Goal: Task Accomplishment & Management: Complete application form

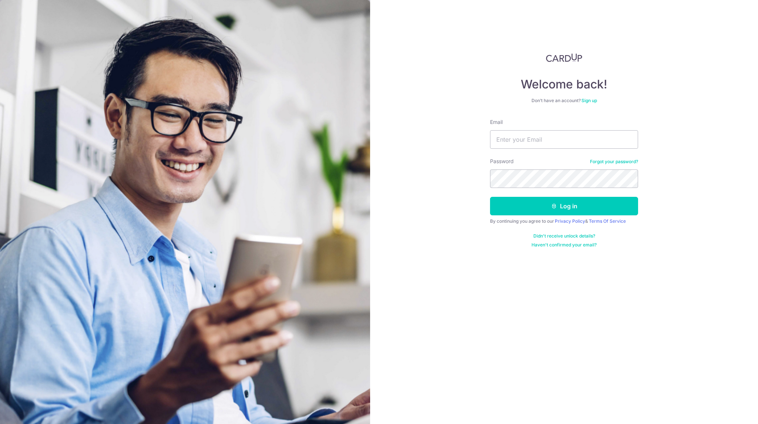
click at [536, 134] on input "Email" at bounding box center [564, 139] width 148 height 18
type input "Johnny@capitalj.sg"
click at [490, 197] on button "Log in" at bounding box center [564, 206] width 148 height 18
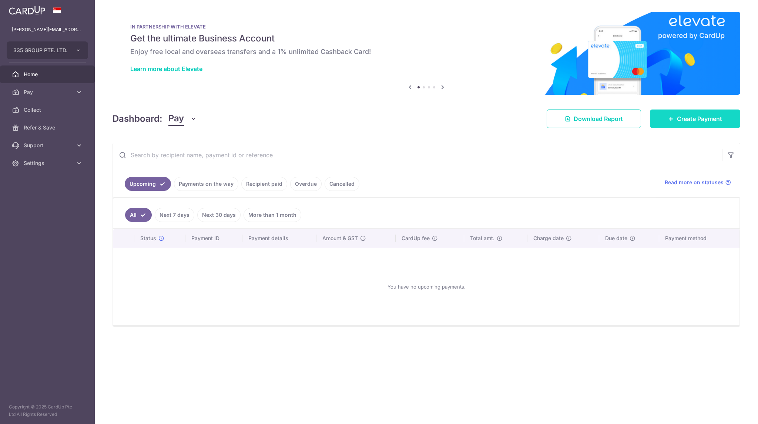
click at [702, 127] on link "Create Payment" at bounding box center [695, 118] width 90 height 18
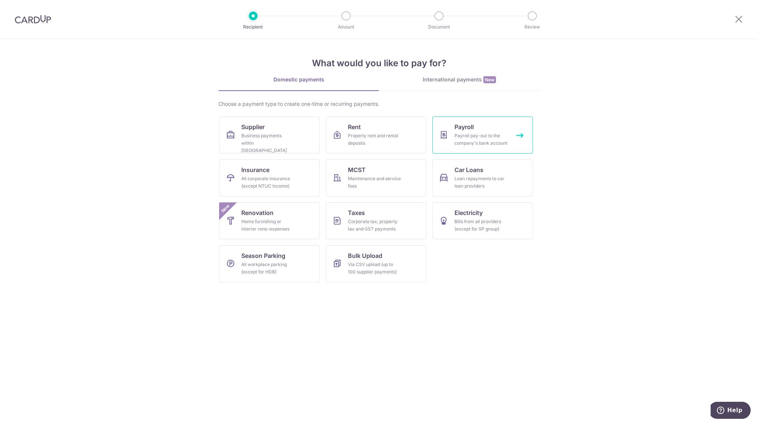
click at [471, 138] on div "Payroll pay-out to the company's bank account" at bounding box center [480, 139] width 53 height 15
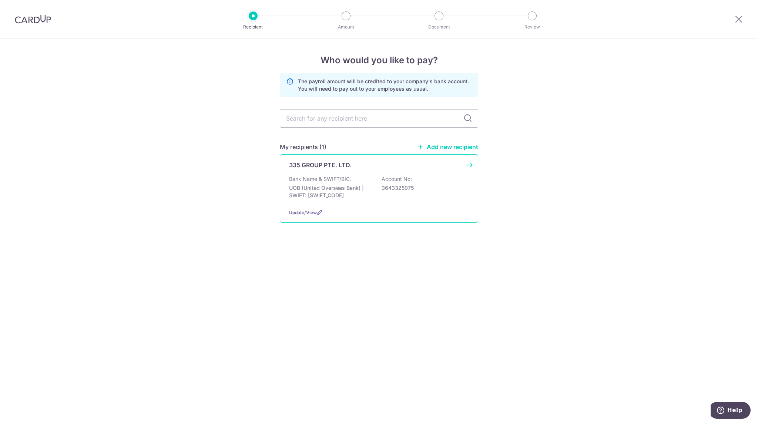
click at [349, 185] on p "UOB (United Overseas Bank) | SWIFT: UOVBSGSGXXX" at bounding box center [330, 191] width 83 height 15
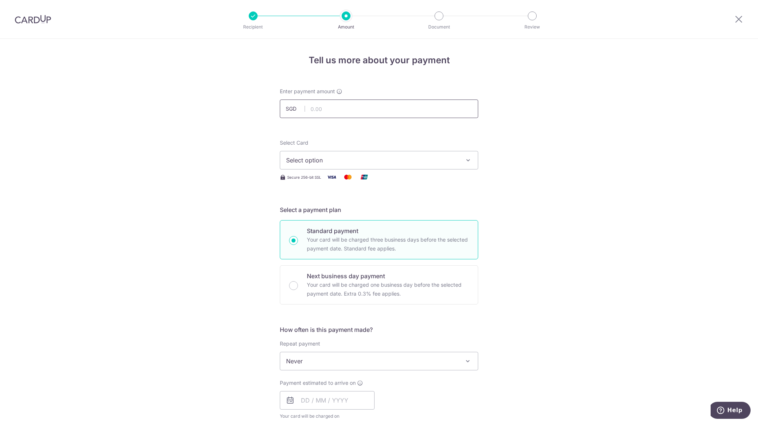
click at [340, 105] on input "text" at bounding box center [379, 108] width 198 height 18
type input "19,000.00"
click at [462, 139] on div "Select Card Select option Add credit card Your Cards **** 0719 **** 2732" at bounding box center [379, 154] width 198 height 30
click at [457, 151] on button "Select option" at bounding box center [379, 160] width 198 height 18
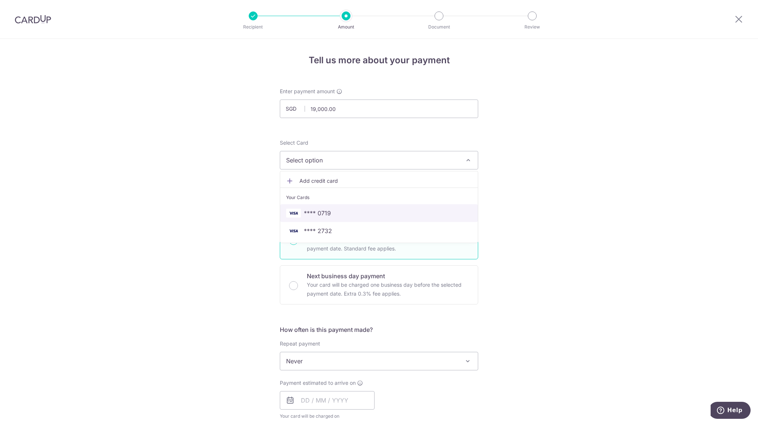
click at [356, 210] on span "**** 0719" at bounding box center [379, 213] width 186 height 9
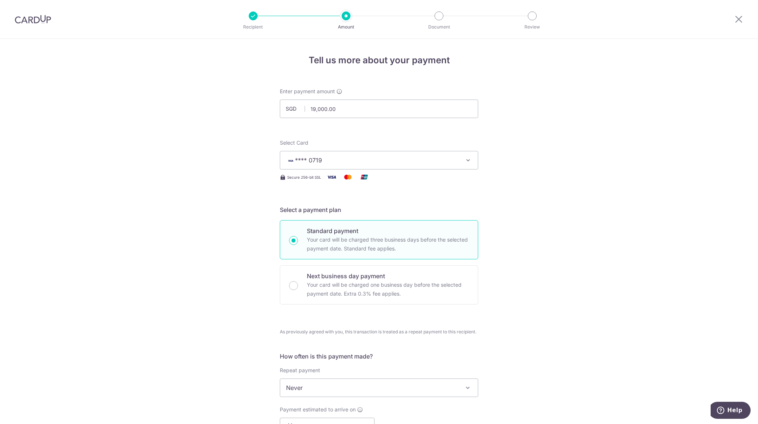
click at [597, 270] on div "Tell us more about your payment Enter payment amount SGD 19,000.00 19000.00 Sel…" at bounding box center [379, 408] width 758 height 738
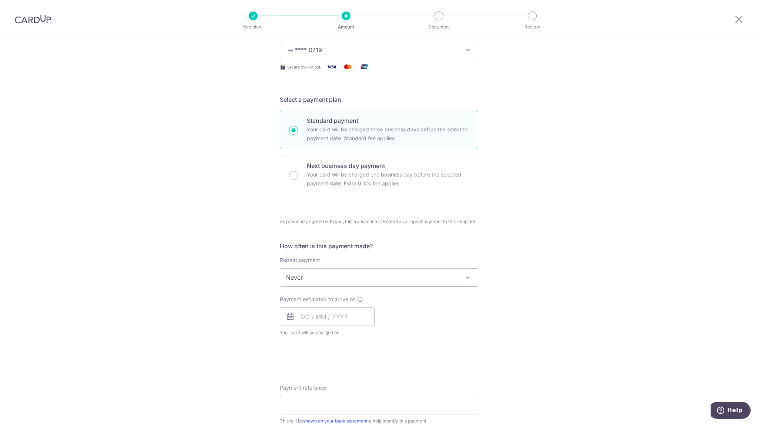
scroll to position [111, 0]
click at [379, 185] on p "Your card will be charged one business day before the selected payment date. Ex…" at bounding box center [388, 178] width 162 height 18
click at [298, 179] on input "Next business day payment Your card will be charged one business day before the…" at bounding box center [293, 174] width 9 height 9
radio input "false"
radio input "true"
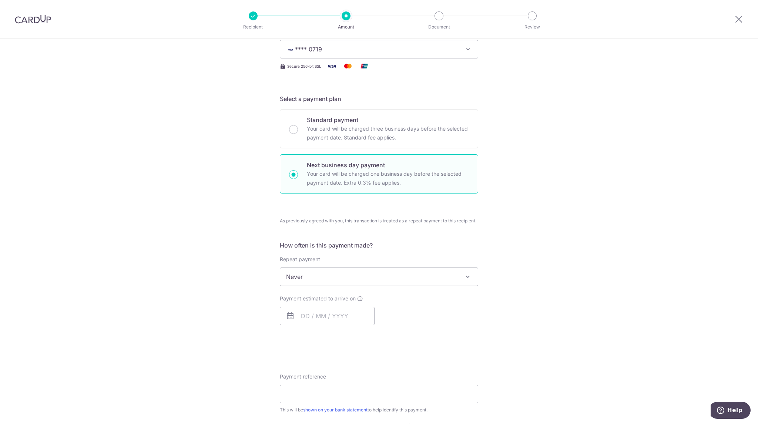
click at [632, 356] on div "Tell us more about your payment Enter payment amount SGD 19,000.00 19000.00 Sel…" at bounding box center [379, 309] width 758 height 763
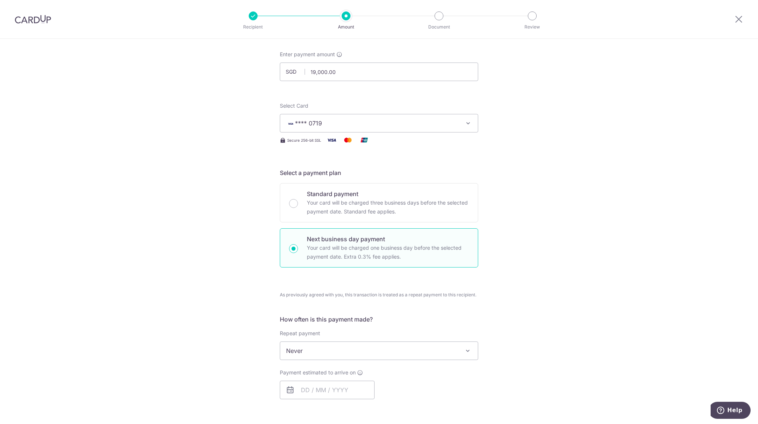
scroll to position [148, 0]
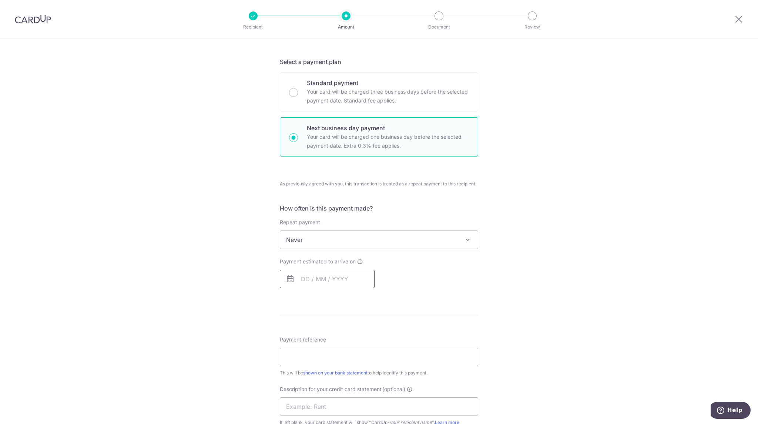
click at [318, 286] on input "text" at bounding box center [327, 279] width 95 height 18
click at [321, 362] on link "12" at bounding box center [324, 361] width 12 height 12
type input "12/08/2025"
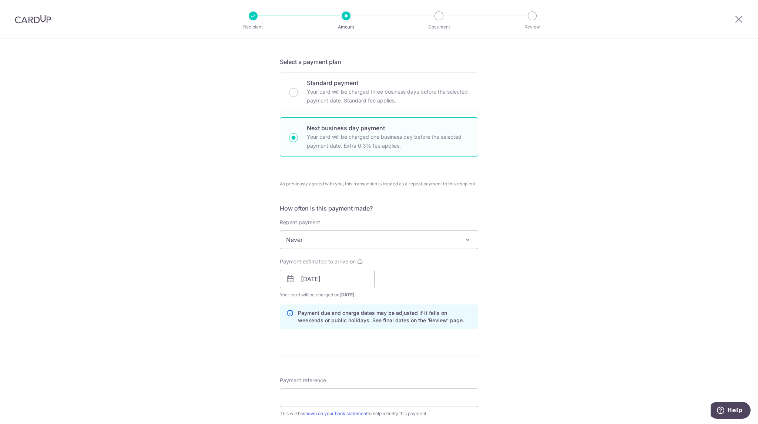
click at [572, 344] on div "Tell us more about your payment Enter payment amount SGD 19,000.00 19000.00 Sel…" at bounding box center [379, 293] width 758 height 804
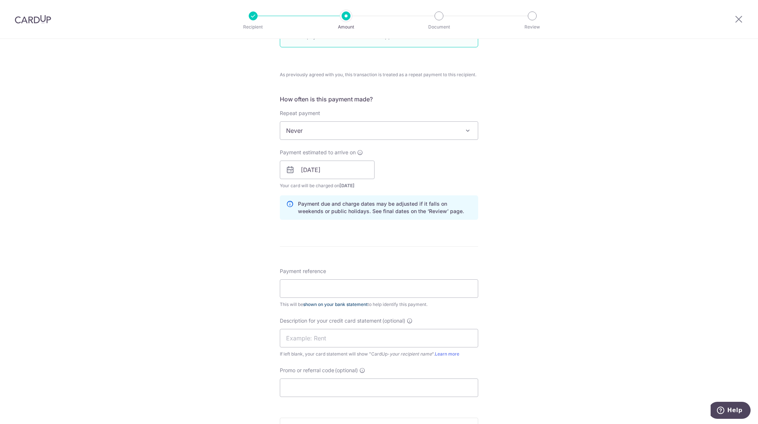
scroll to position [259, 0]
click at [339, 286] on input "Payment reference" at bounding box center [379, 286] width 198 height 18
click at [633, 309] on div "Tell us more about your payment Enter payment amount SGD 19,000.00 19000.00 Sel…" at bounding box center [379, 182] width 758 height 804
click at [355, 287] on input "Payment reference" at bounding box center [379, 286] width 198 height 18
type input "335 Group Pte Ltd"
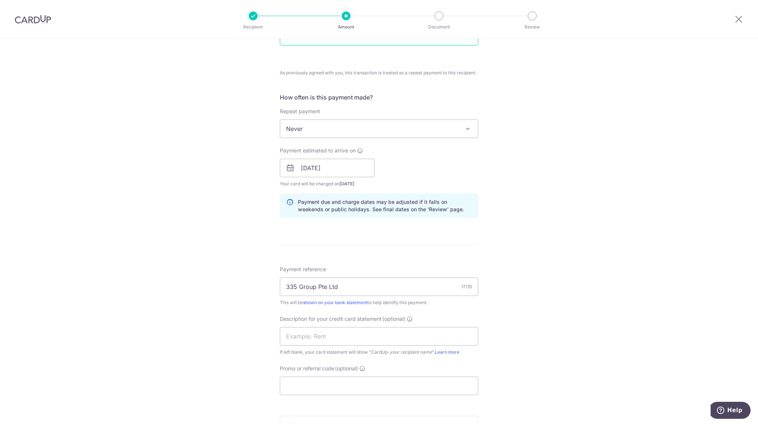
click at [582, 373] on div "Tell us more about your payment Enter payment amount SGD 19,000.00 19000.00 Sel…" at bounding box center [379, 182] width 758 height 804
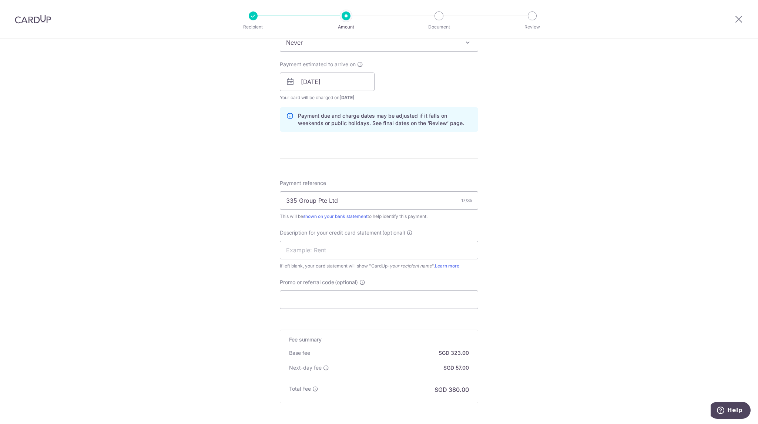
scroll to position [370, 0]
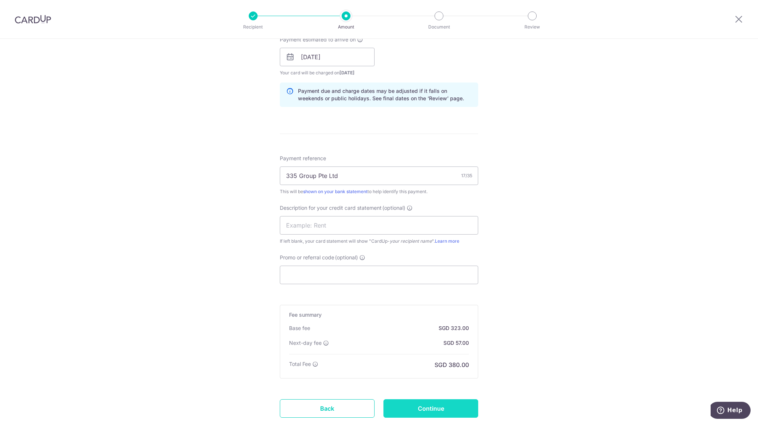
click at [448, 405] on input "Continue" at bounding box center [430, 408] width 95 height 18
type input "Create Schedule"
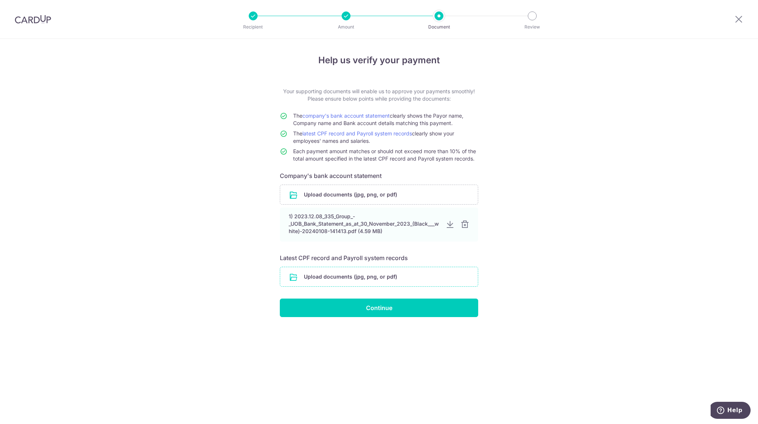
click at [388, 277] on input "file" at bounding box center [379, 276] width 198 height 19
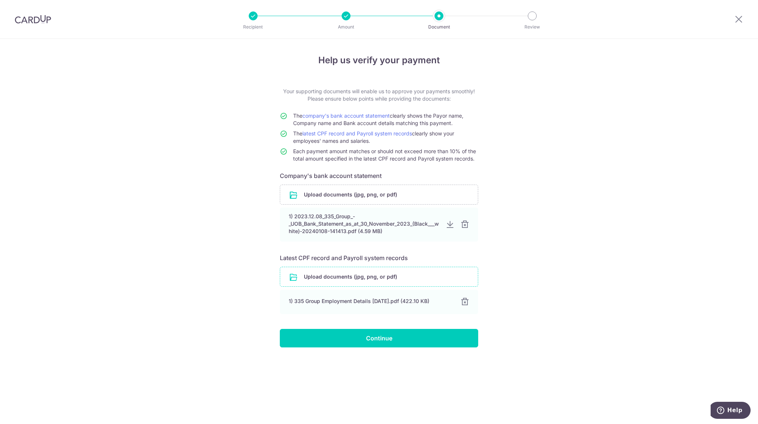
click at [389, 277] on input "file" at bounding box center [379, 276] width 198 height 19
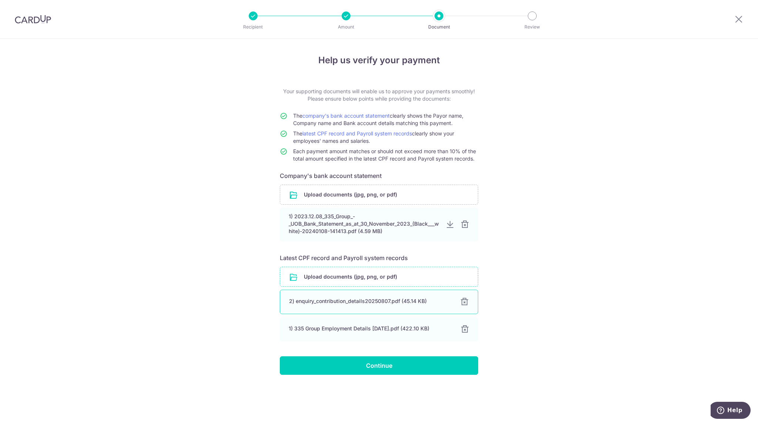
click at [356, 303] on div "2) enquiry_contribution_details20250807.pdf (45.14 KB)" at bounding box center [370, 300] width 162 height 7
drag, startPoint x: 574, startPoint y: 358, endPoint x: 519, endPoint y: 369, distance: 55.8
click at [519, 369] on div "Help us verify your payment Your supporting documents will enable us to approve…" at bounding box center [379, 231] width 758 height 385
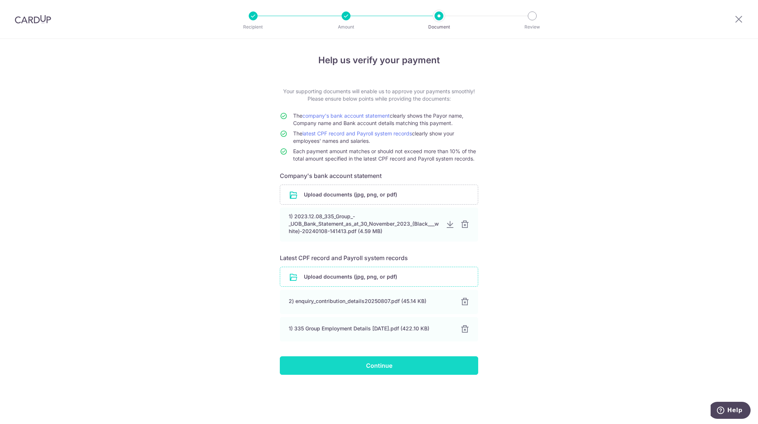
click at [396, 367] on input "Continue" at bounding box center [379, 365] width 198 height 18
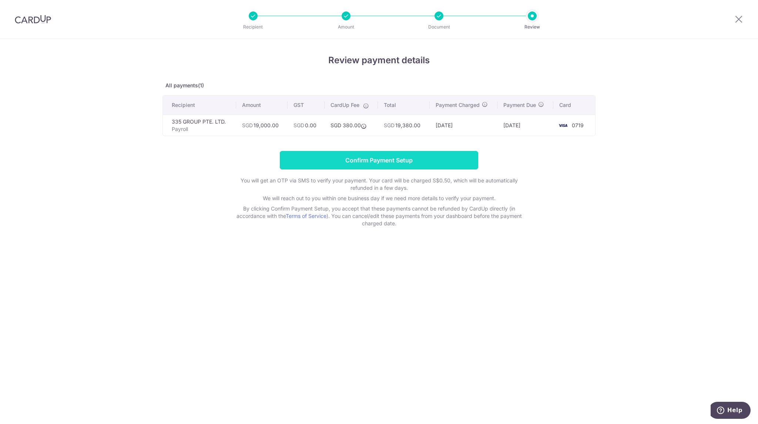
click at [408, 159] on input "Confirm Payment Setup" at bounding box center [379, 160] width 198 height 18
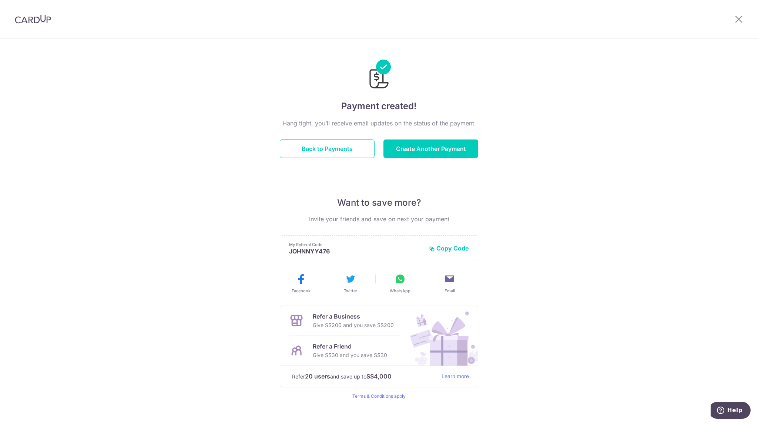
drag, startPoint x: 215, startPoint y: 274, endPoint x: 118, endPoint y: 283, distance: 97.7
click at [117, 283] on div "Payment created! Hang tight, you’ll receive email updates on the status of the …" at bounding box center [379, 236] width 758 height 395
drag, startPoint x: 191, startPoint y: 290, endPoint x: 198, endPoint y: 286, distance: 8.3
click at [118, 290] on div "Payment created! Hang tight, you’ll receive email updates on the status of the …" at bounding box center [379, 236] width 758 height 395
click at [231, 202] on div "Payment created! Hang tight, you’ll receive email updates on the status of the …" at bounding box center [379, 236] width 758 height 395
